Goal: Navigation & Orientation: Find specific page/section

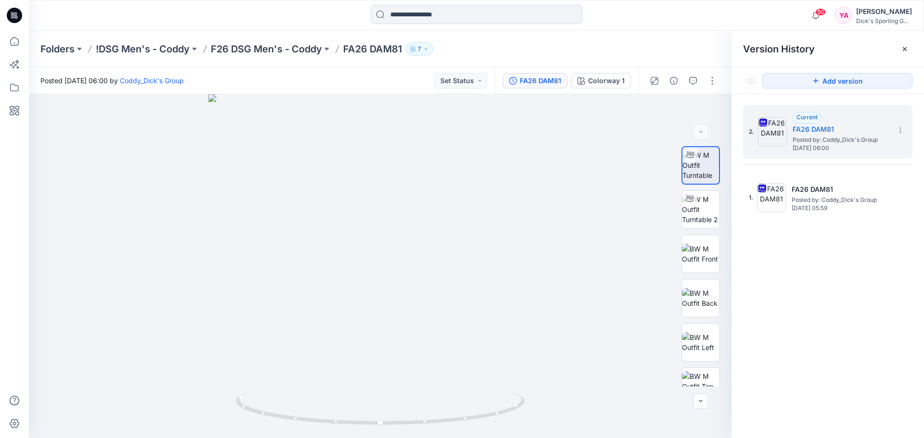
click at [21, 13] on icon at bounding box center [14, 15] width 15 height 15
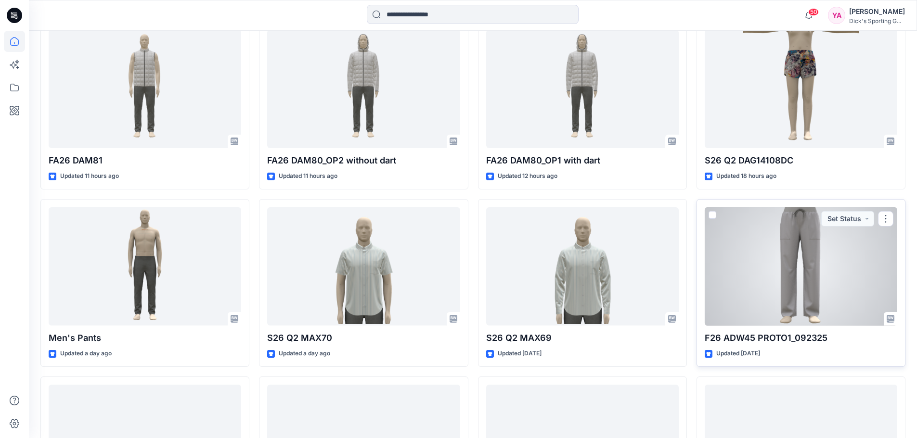
scroll to position [289, 0]
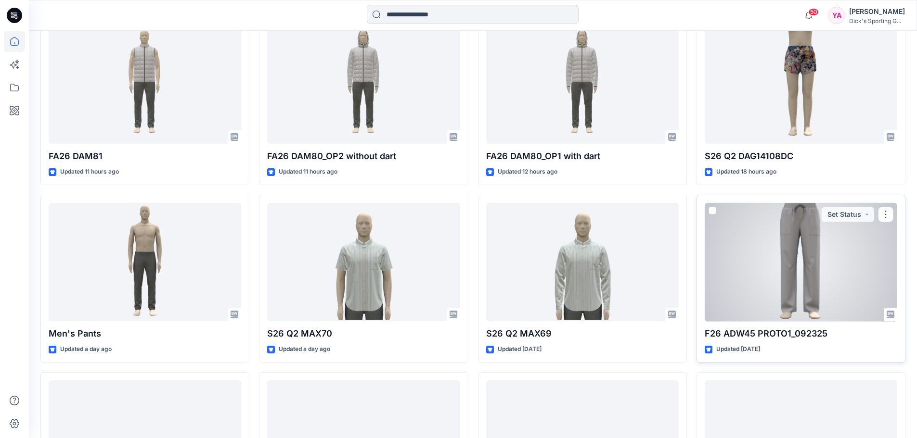
click at [806, 291] on div at bounding box center [800, 262] width 192 height 119
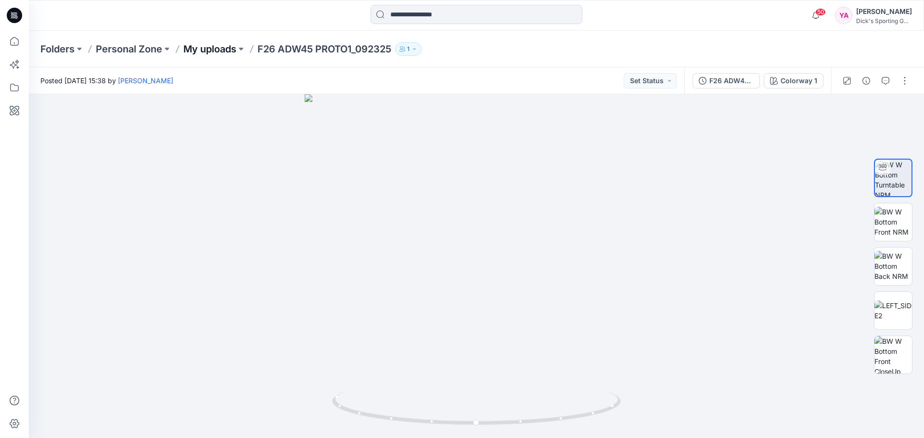
click at [205, 50] on p "My uploads" at bounding box center [209, 48] width 53 height 13
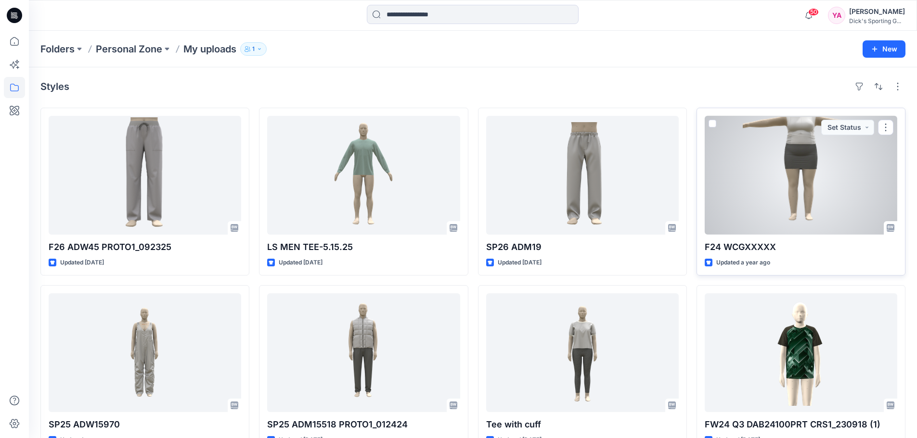
click at [766, 209] on div at bounding box center [800, 175] width 192 height 119
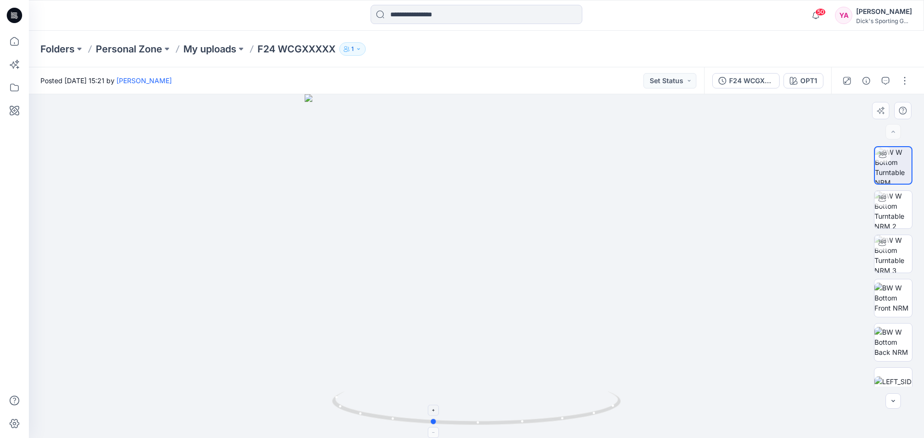
drag, startPoint x: 477, startPoint y: 427, endPoint x: 433, endPoint y: 414, distance: 46.1
click at [433, 414] on icon at bounding box center [477, 410] width 291 height 36
click at [233, 46] on p "My uploads" at bounding box center [209, 48] width 53 height 13
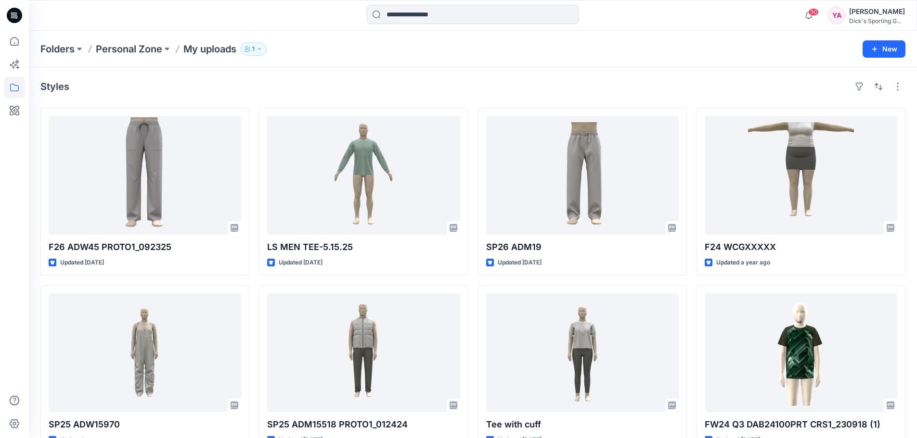
click at [19, 18] on icon at bounding box center [14, 15] width 15 height 15
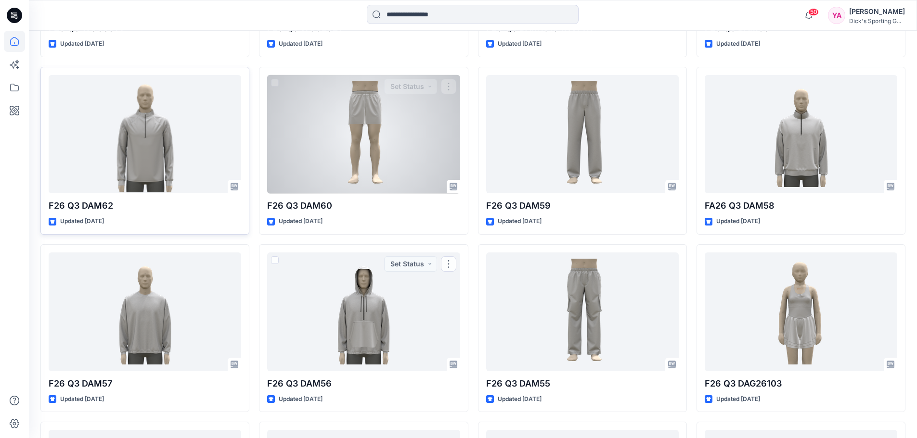
scroll to position [4130, 0]
